Goal: Task Accomplishment & Management: Manage account settings

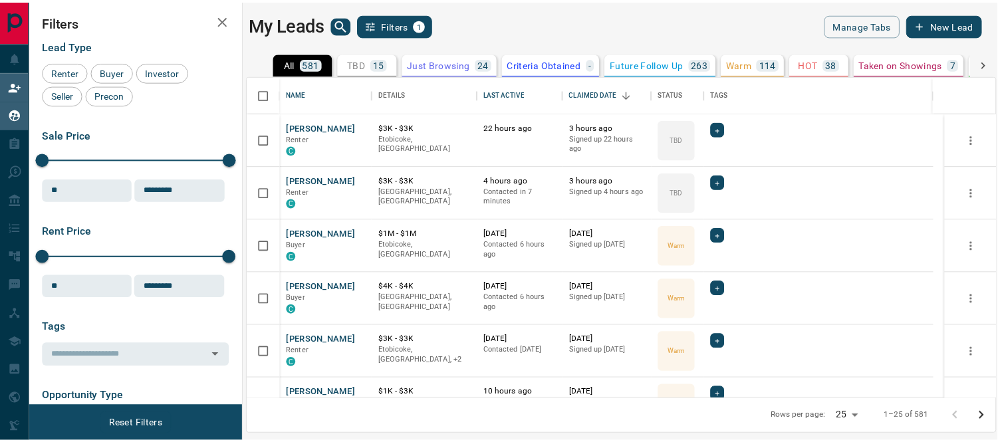
scroll to position [311, 746]
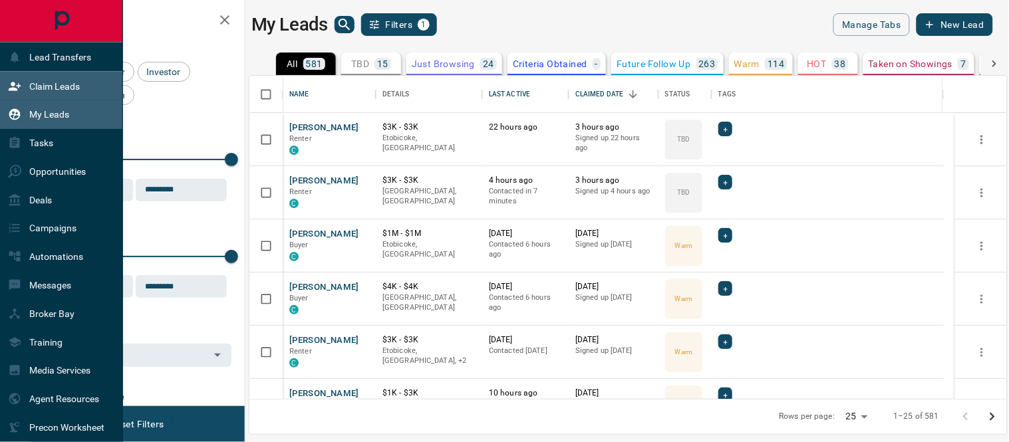
click at [19, 80] on icon at bounding box center [14, 86] width 13 height 13
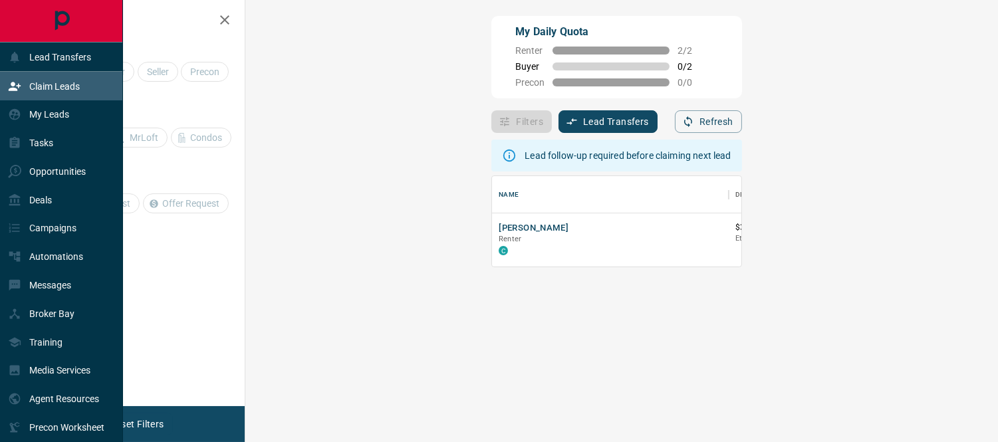
scroll to position [80, 713]
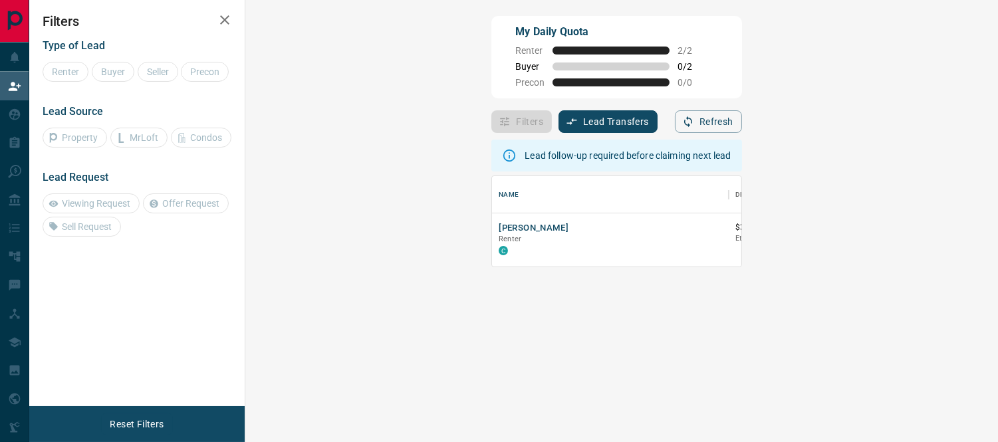
click at [140, 422] on button "Reset Filters" at bounding box center [136, 424] width 71 height 23
click at [499, 227] on button "[PERSON_NAME]" at bounding box center [534, 228] width 70 height 13
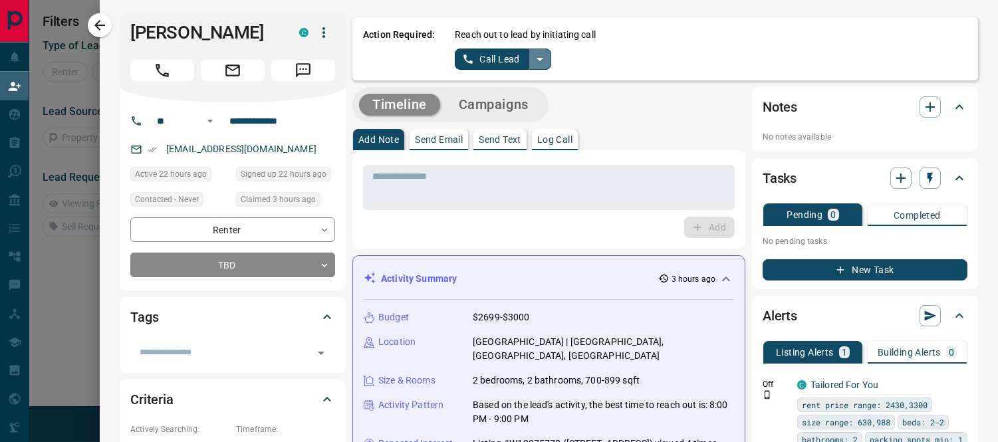
click at [533, 56] on icon "split button" at bounding box center [540, 59] width 16 height 16
click at [509, 101] on li "Log Manual Call" at bounding box center [502, 104] width 81 height 20
click at [488, 55] on button "Log Manual Call" at bounding box center [499, 59] width 88 height 21
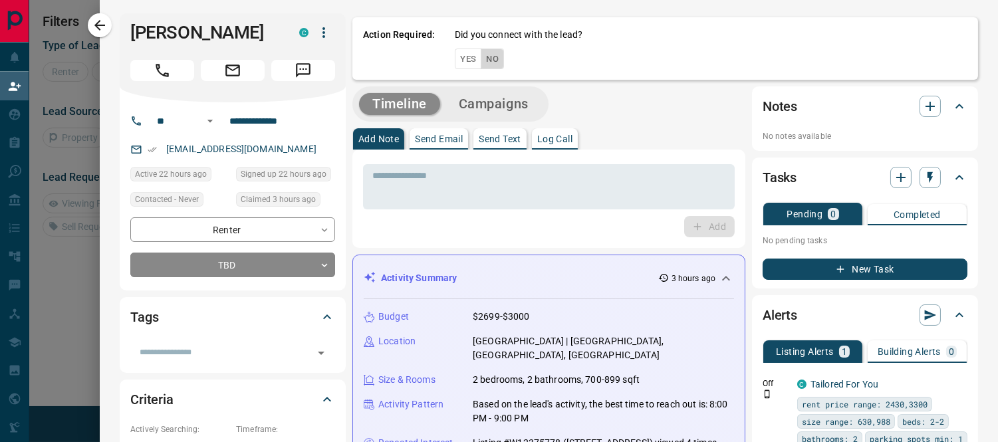
click at [486, 62] on button "No" at bounding box center [492, 59] width 23 height 21
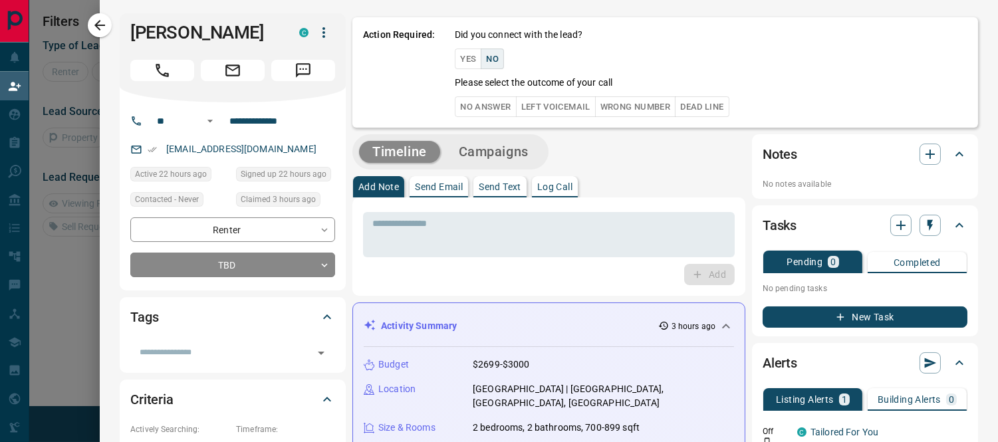
click at [473, 104] on button "No Answer" at bounding box center [485, 106] width 61 height 21
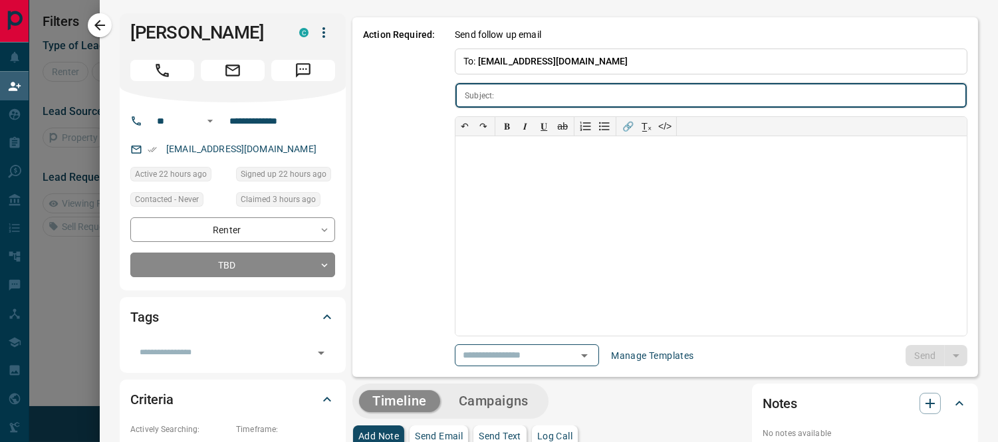
type input "**********"
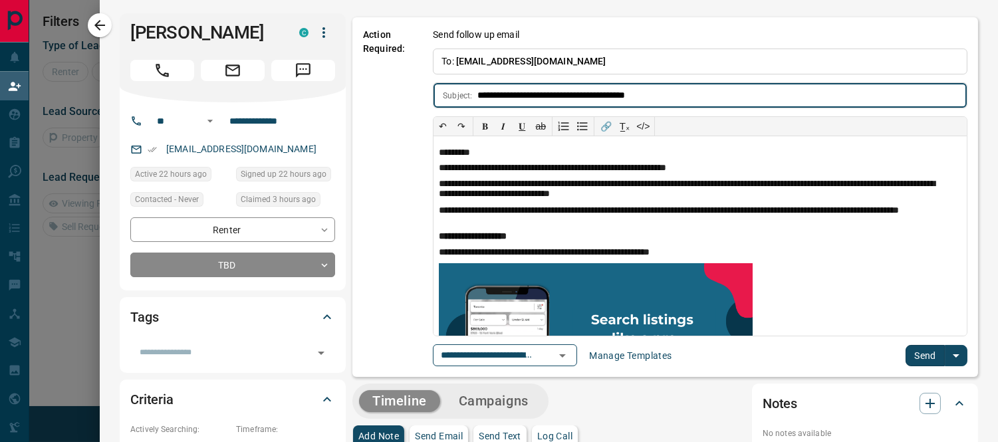
click at [912, 356] on button "Send" at bounding box center [925, 355] width 39 height 21
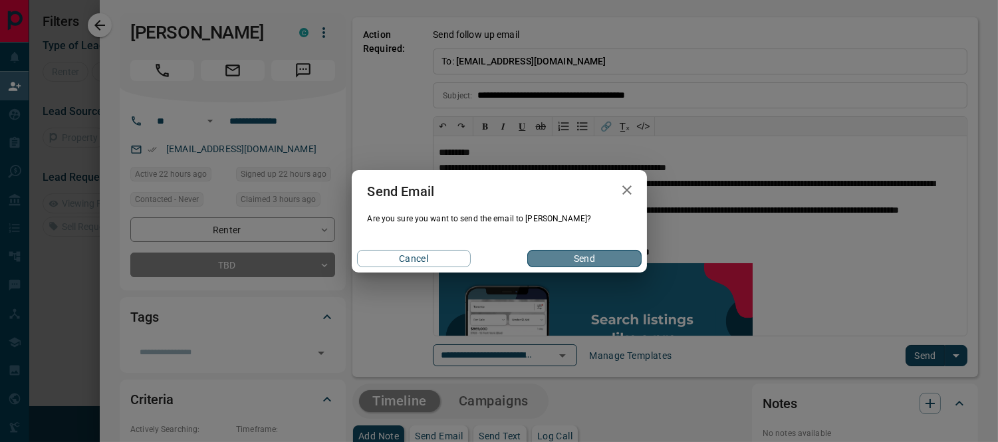
click at [615, 253] on button "Send" at bounding box center [584, 258] width 114 height 17
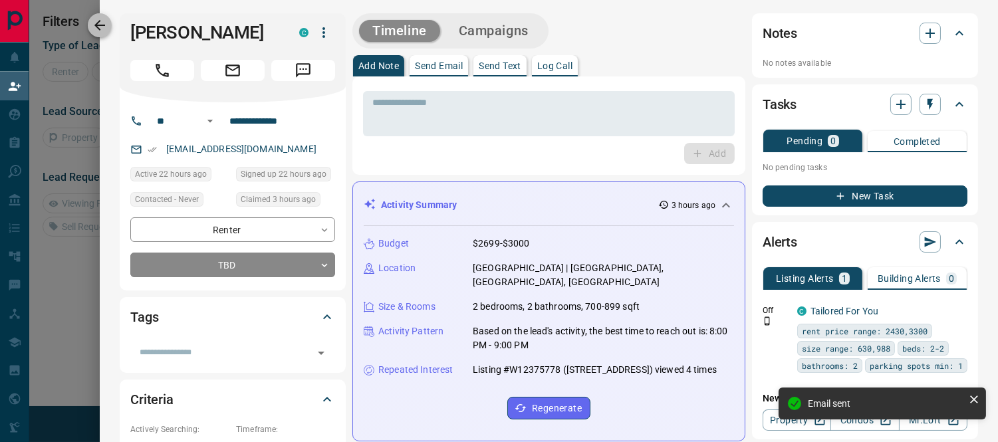
click at [106, 27] on icon "button" at bounding box center [100, 25] width 16 height 16
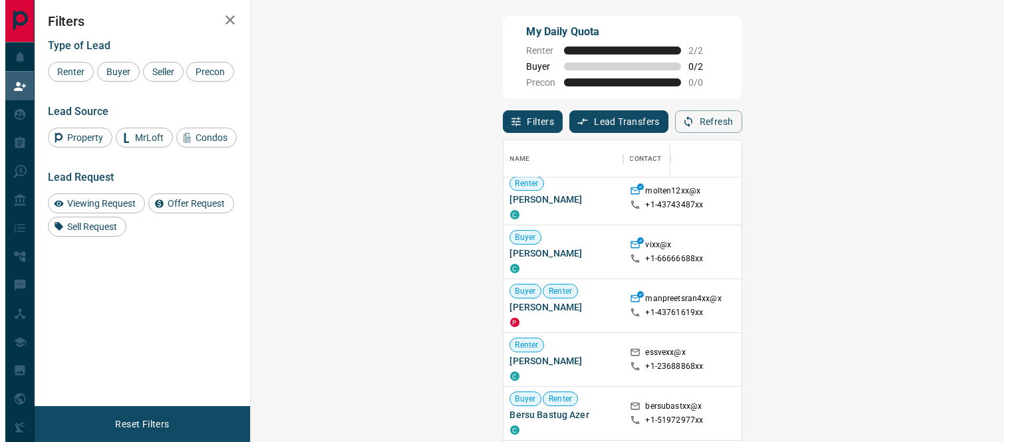
scroll to position [295, 0]
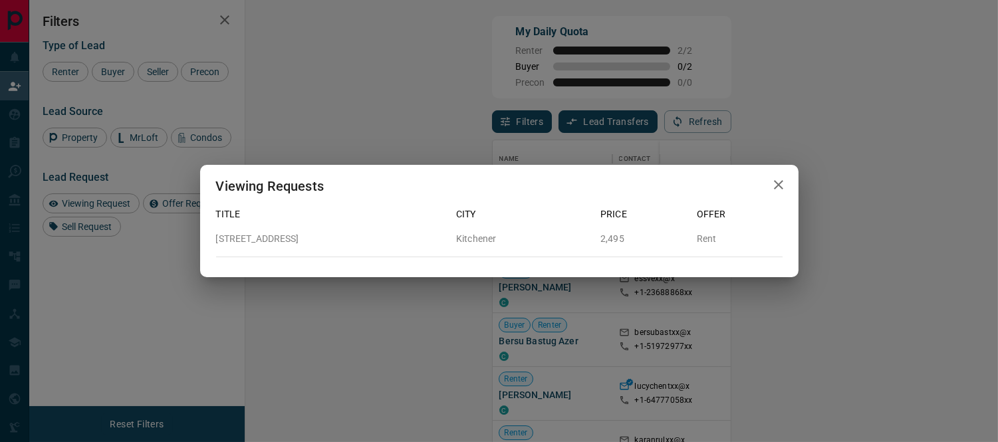
scroll to position [11, 11]
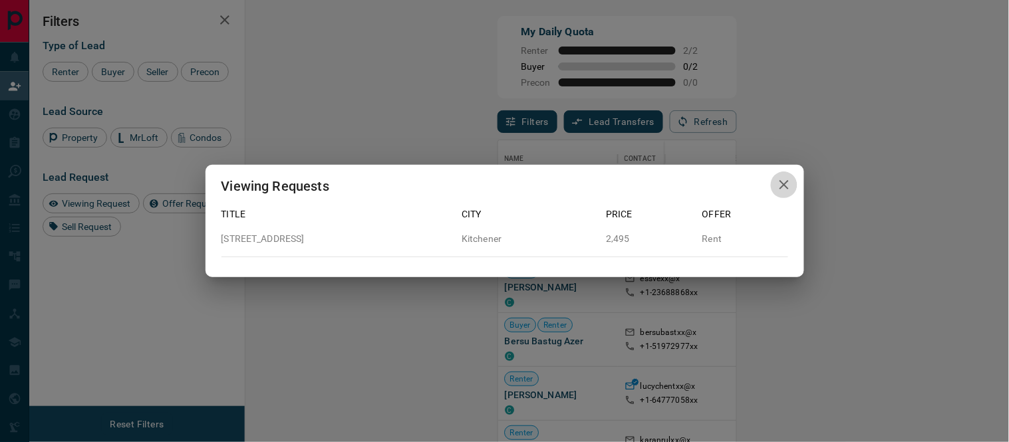
click at [773, 180] on button "button" at bounding box center [784, 185] width 27 height 27
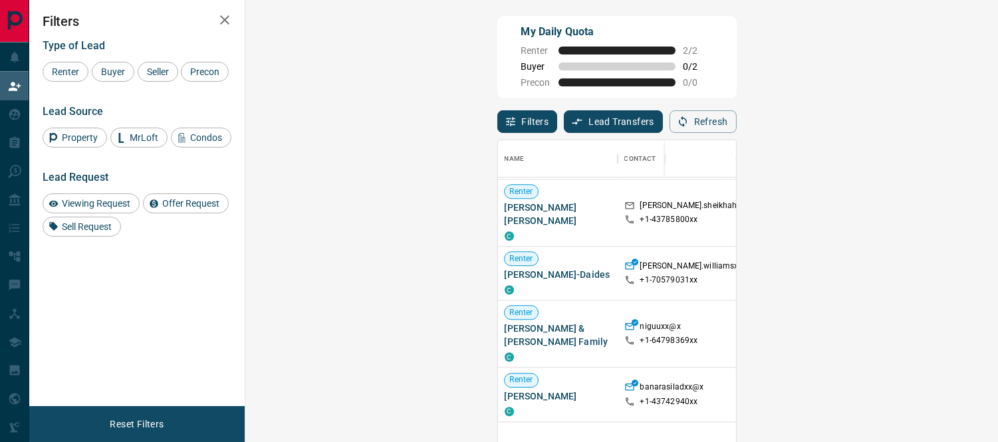
scroll to position [591, 0]
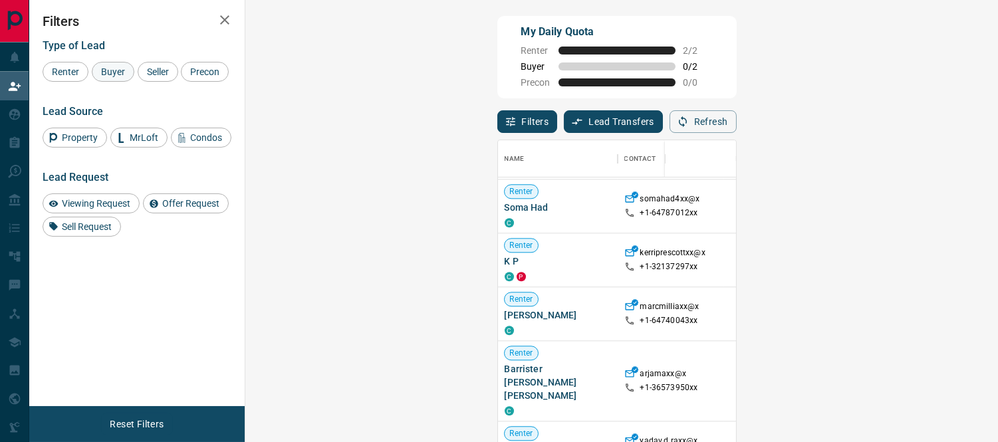
click at [108, 70] on span "Buyer" at bounding box center [112, 72] width 33 height 11
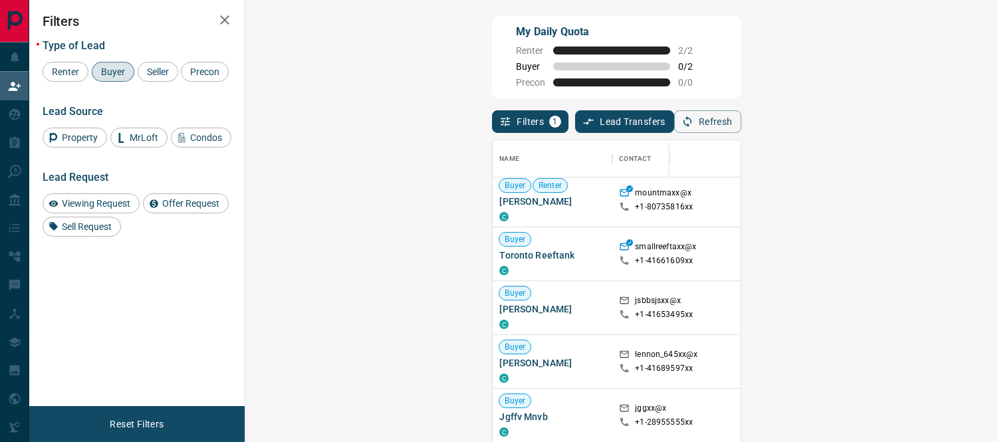
scroll to position [0, 0]
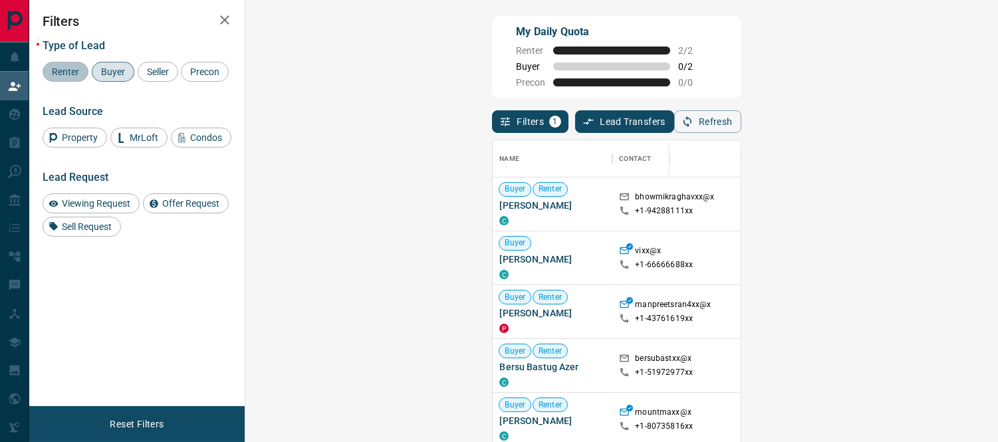
click at [65, 73] on span "Renter" at bounding box center [65, 72] width 37 height 11
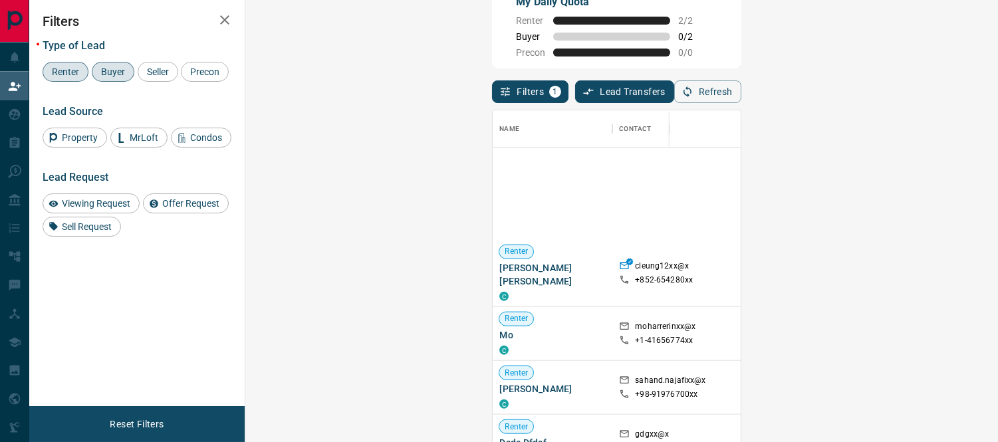
scroll to position [2352, 0]
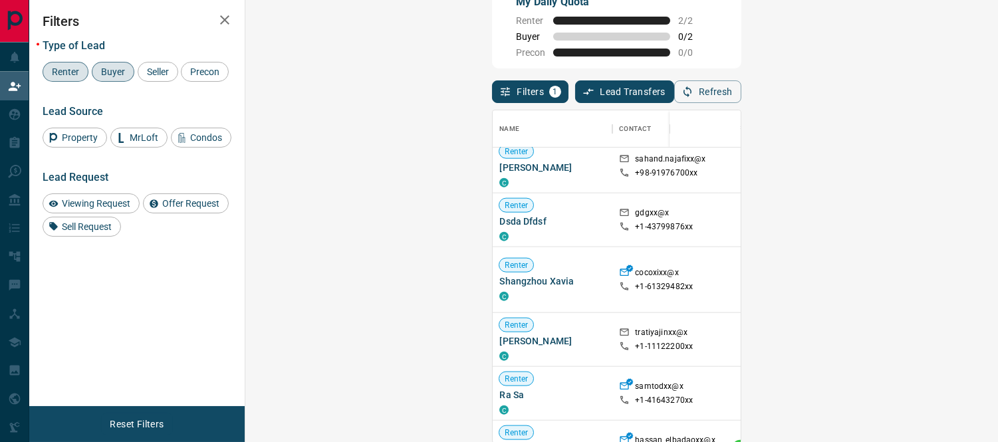
drag, startPoint x: 75, startPoint y: 76, endPoint x: 83, endPoint y: 80, distance: 9.2
click at [74, 76] on span "Renter" at bounding box center [65, 72] width 37 height 11
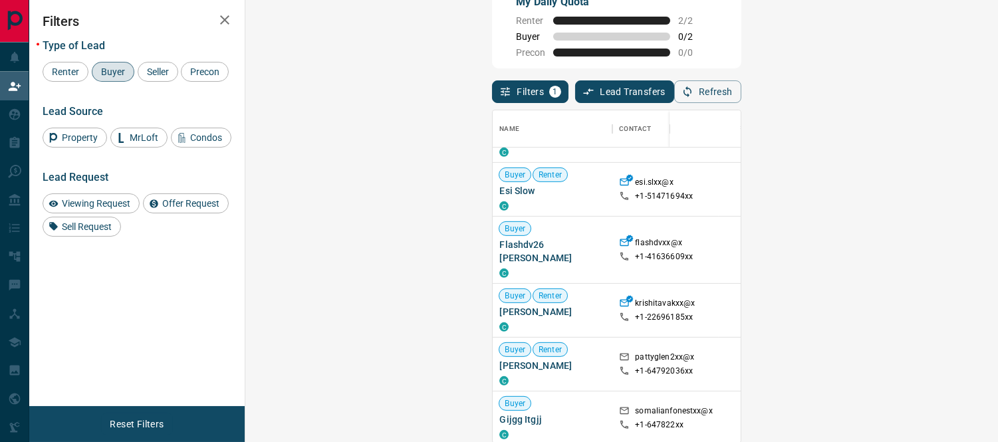
scroll to position [2578, 0]
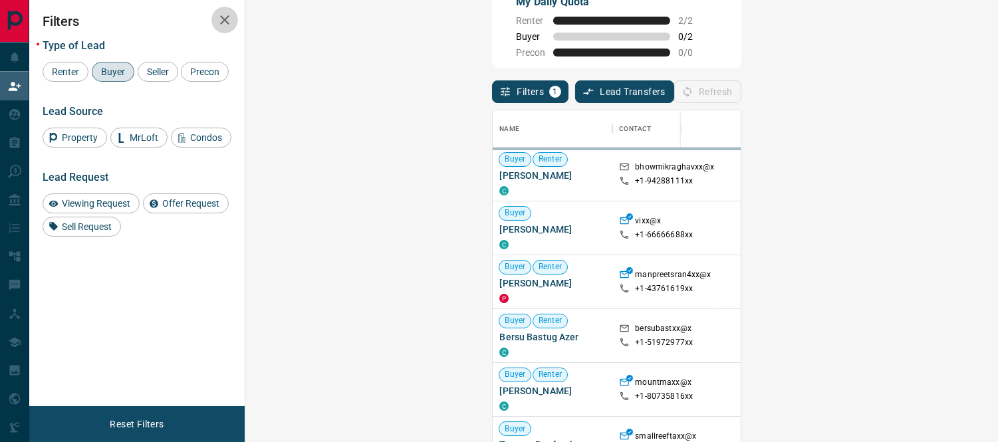
click at [226, 21] on icon "button" at bounding box center [224, 19] width 9 height 9
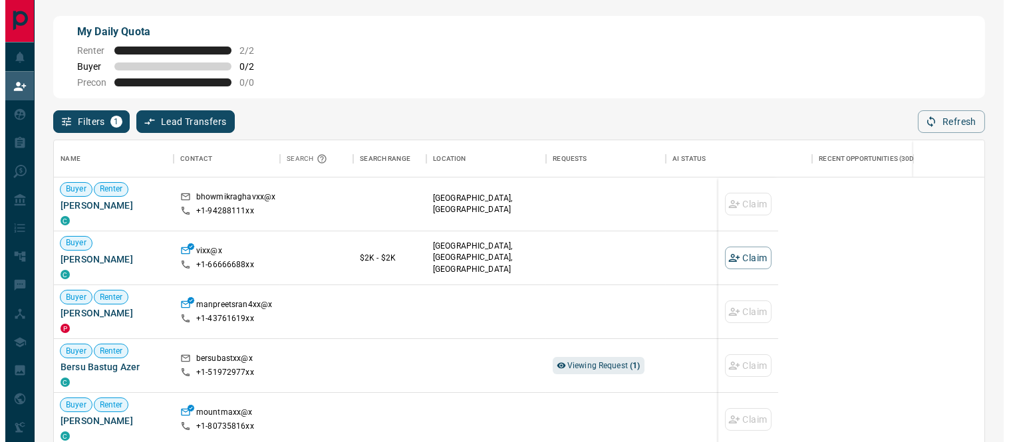
scroll to position [321, 919]
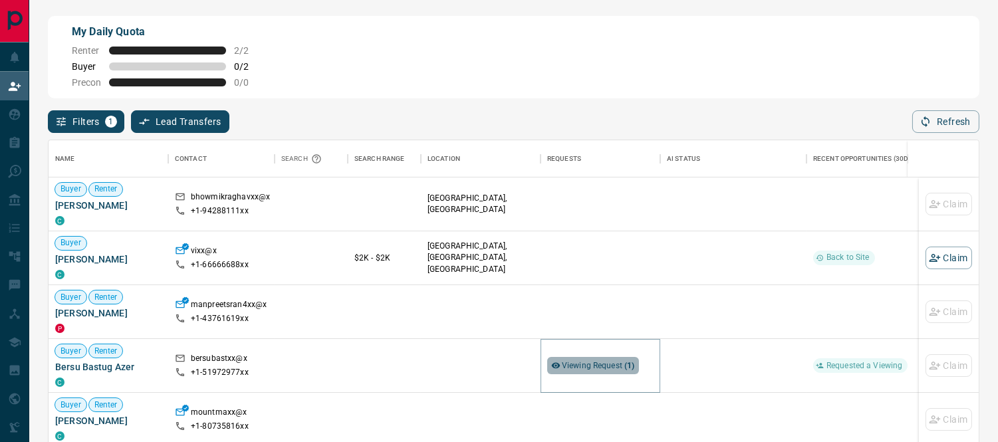
click at [592, 363] on span "Viewing Request ( 1 )" at bounding box center [598, 365] width 73 height 9
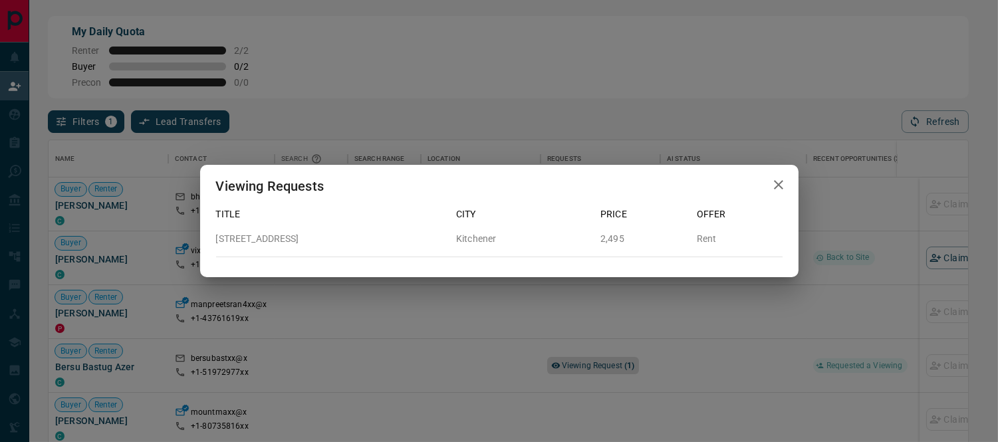
scroll to position [11, 11]
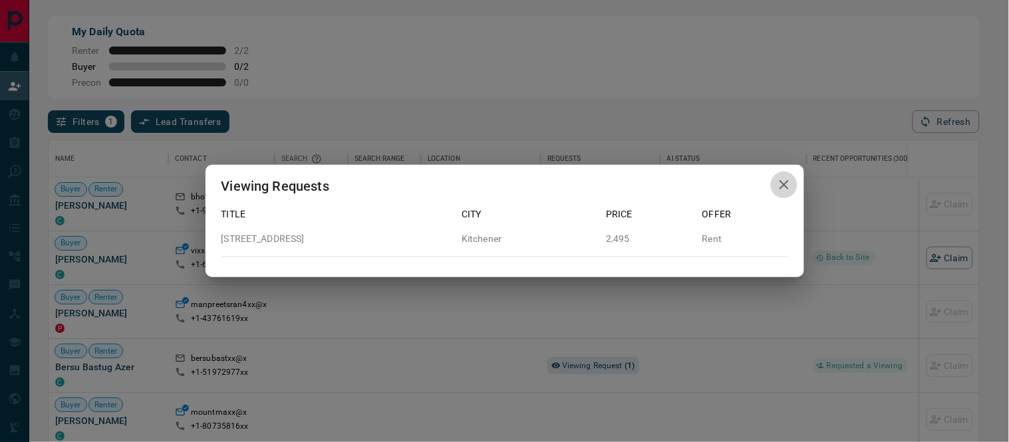
click at [779, 188] on icon "button" at bounding box center [784, 185] width 16 height 16
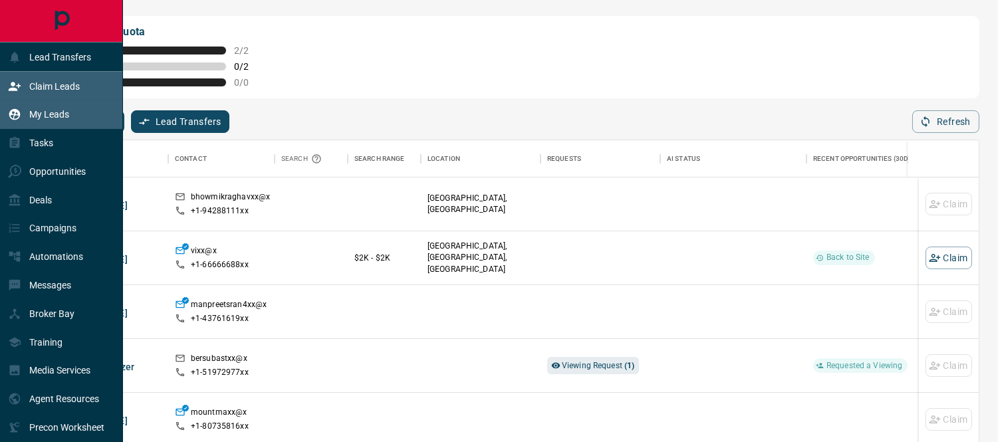
click at [38, 113] on p "My Leads" at bounding box center [49, 114] width 40 height 11
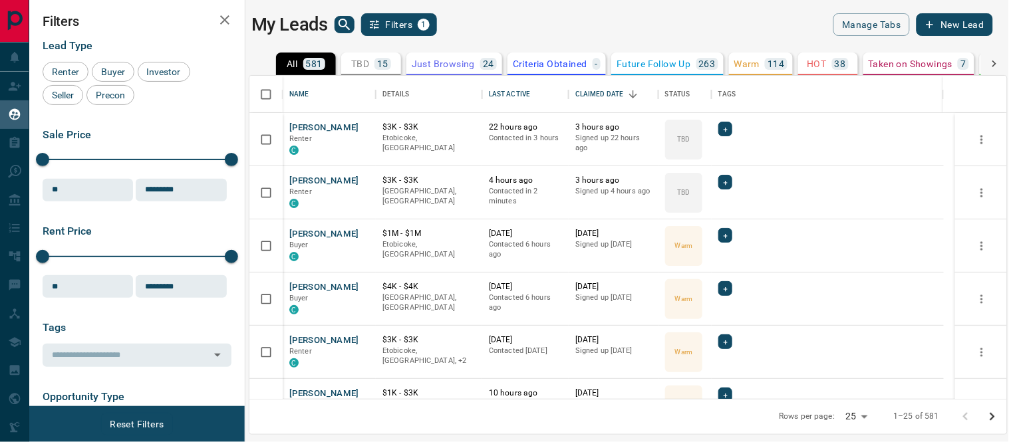
scroll to position [311, 746]
click at [342, 24] on icon "search button" at bounding box center [344, 25] width 16 height 16
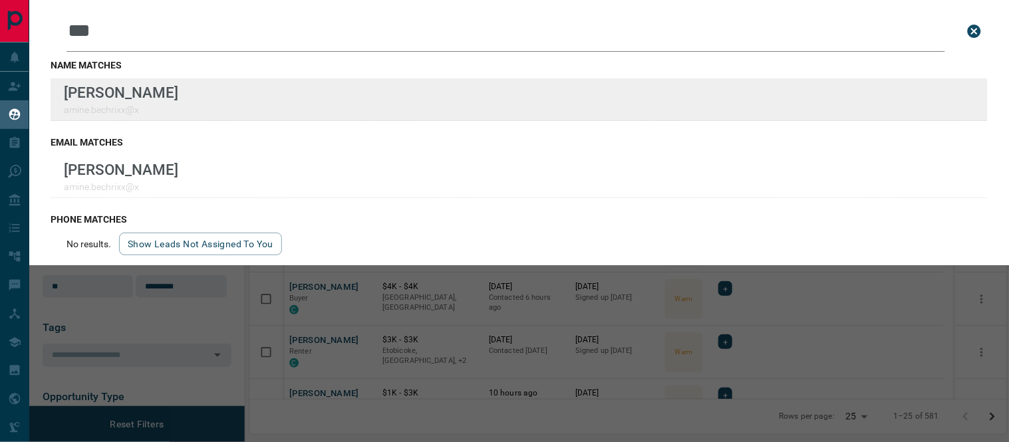
type input "***"
